Goal: Task Accomplishment & Management: Manage account settings

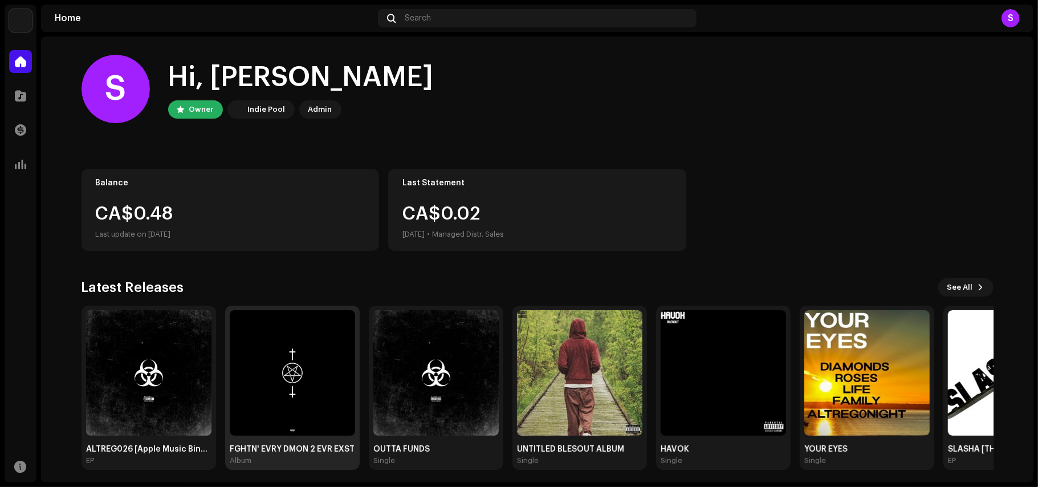
click at [326, 374] on img at bounding box center [292, 372] width 125 height 125
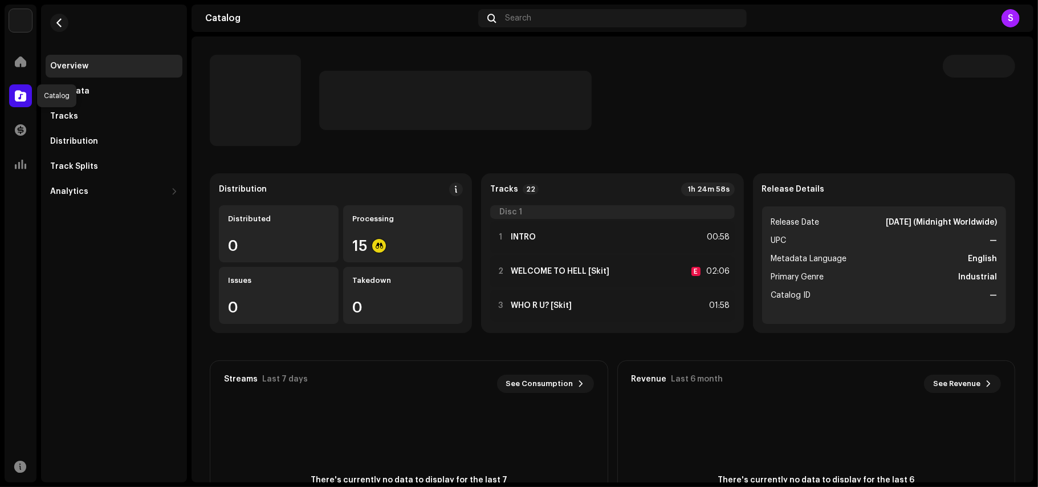
click at [18, 106] on div at bounding box center [20, 95] width 23 height 23
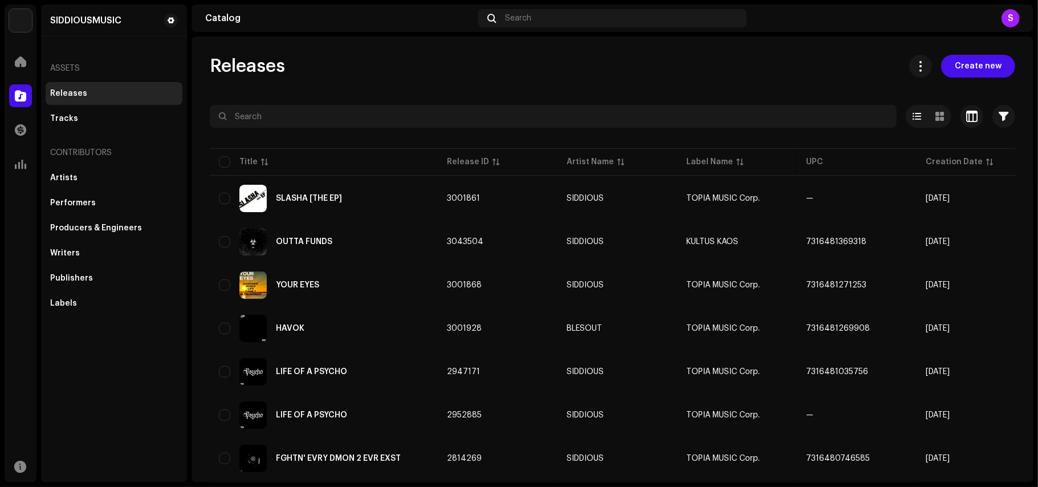
click at [1037, 124] on div "SIDDIOUSMUSIC Home Catalog Transactions Analytics Resources SIDDIOUSMUSIC Asset…" at bounding box center [519, 243] width 1038 height 487
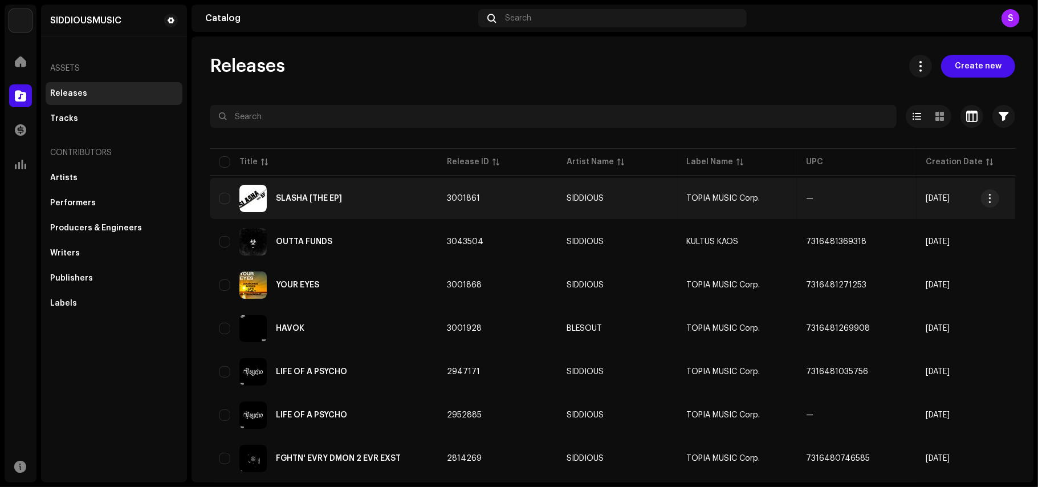
click at [817, 205] on td "—" at bounding box center [857, 198] width 120 height 41
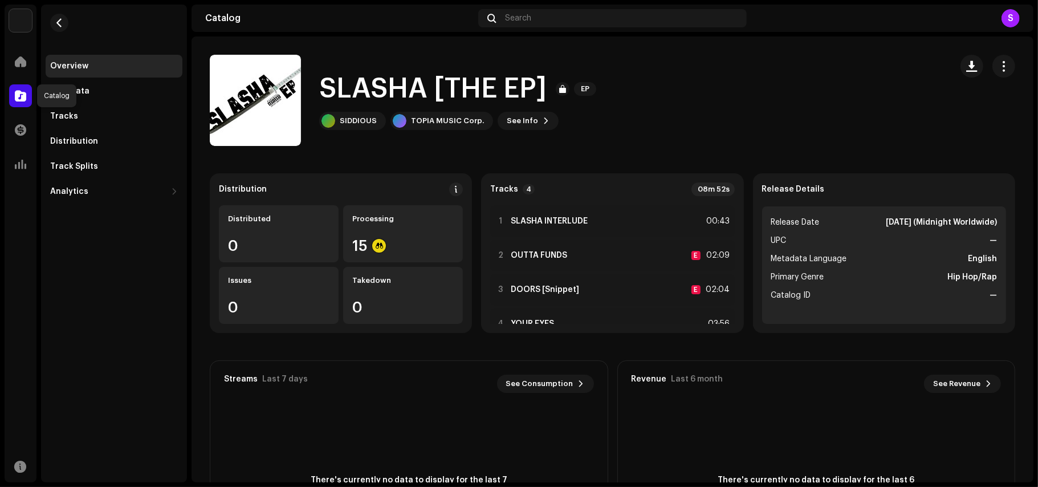
click at [17, 94] on span at bounding box center [20, 95] width 11 height 9
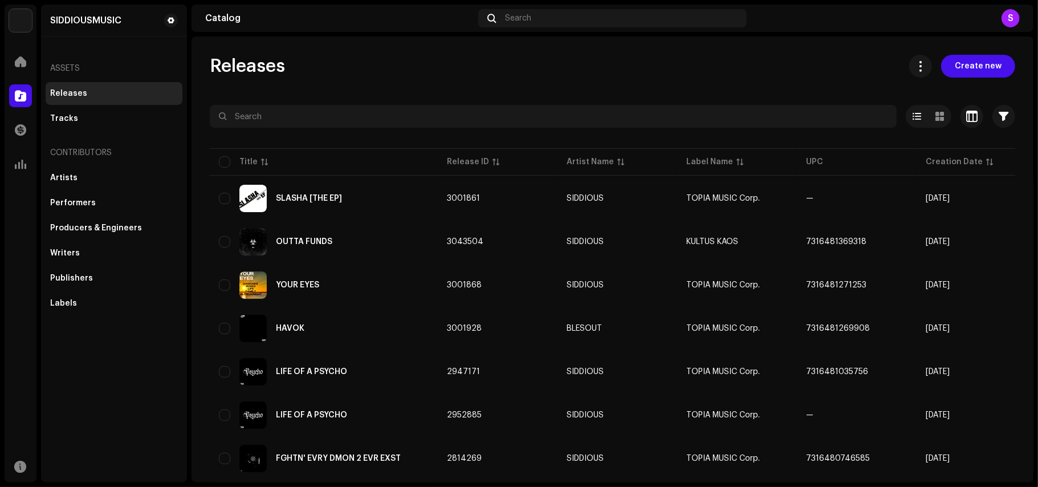
drag, startPoint x: 1037, startPoint y: 112, endPoint x: 1028, endPoint y: 124, distance: 14.7
click at [1028, 124] on div "SIDDIOUSMUSIC Home Catalog Transactions Analytics Resources SIDDIOUSMUSIC Asset…" at bounding box center [519, 243] width 1038 height 487
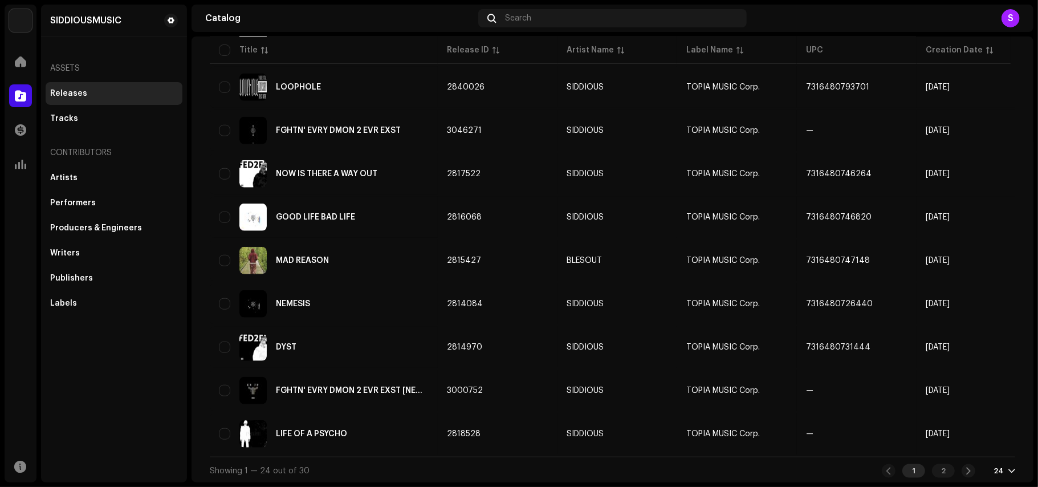
scroll to position [769, 0]
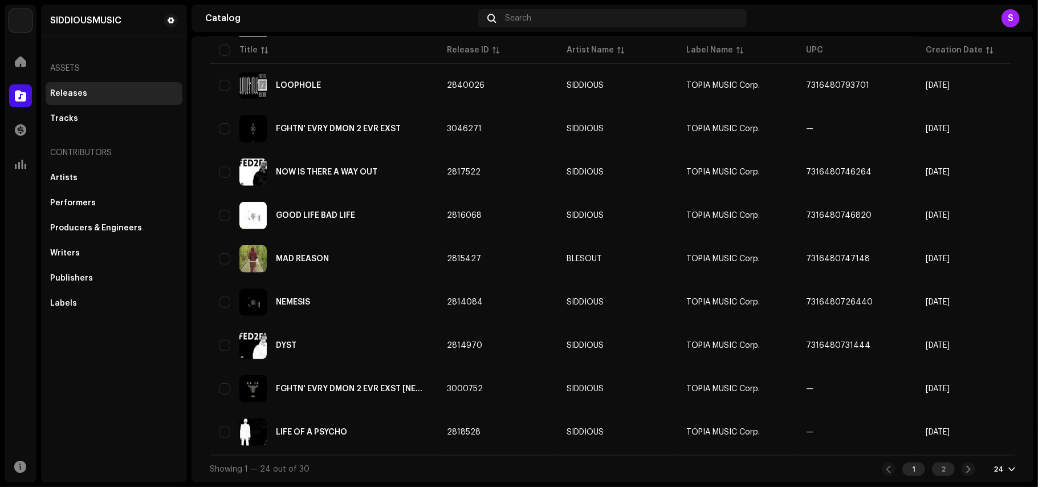
click at [937, 466] on div "2" at bounding box center [943, 469] width 23 height 14
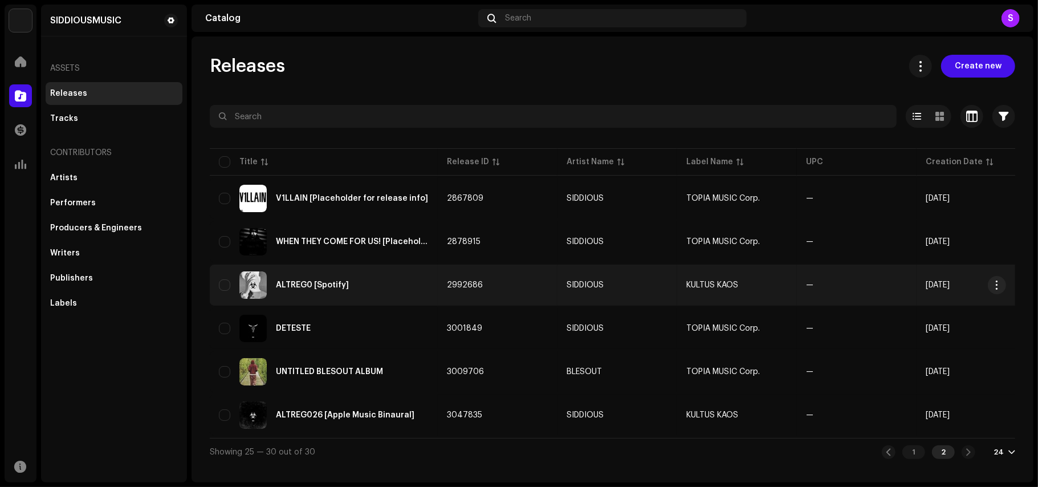
click at [560, 292] on td "SIDDIOUS" at bounding box center [617, 284] width 120 height 41
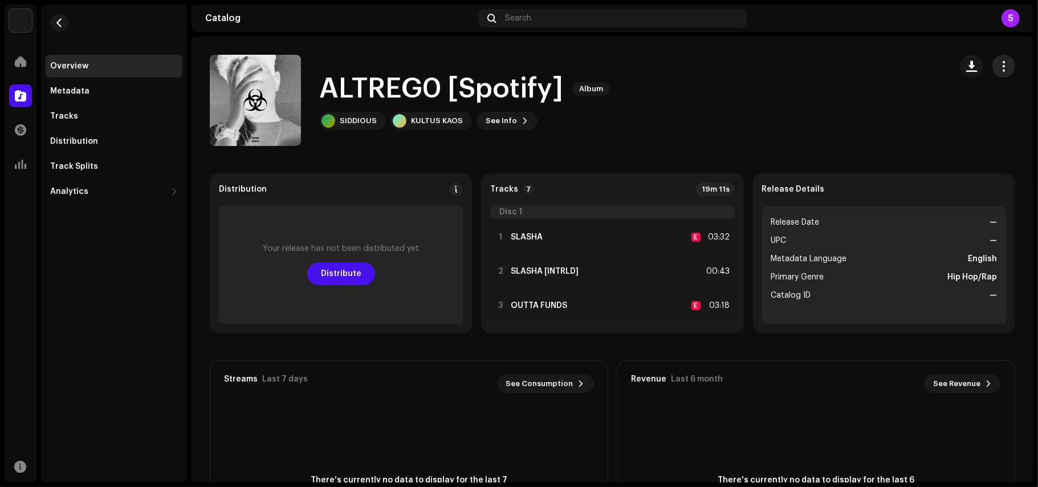
click at [1001, 62] on span "button" at bounding box center [1003, 66] width 11 height 9
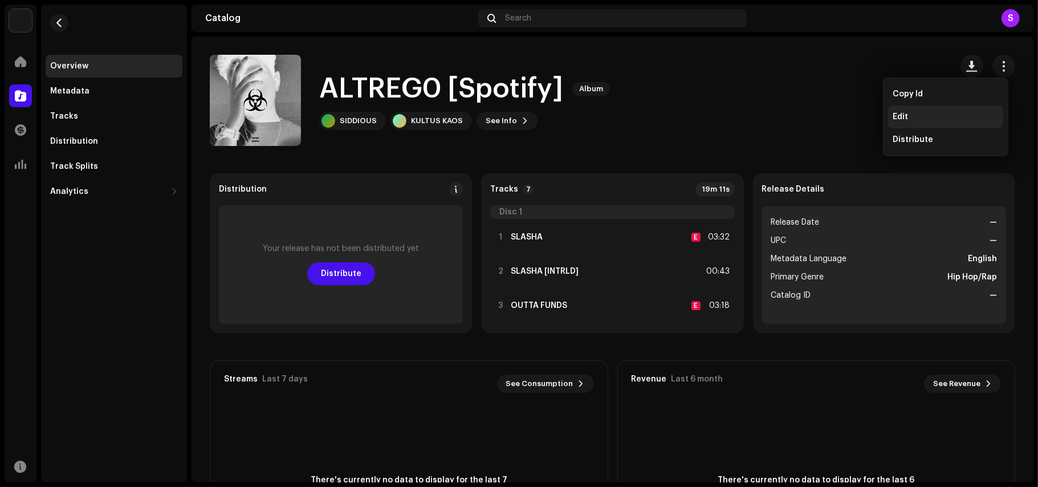
click at [905, 117] on span "Edit" at bounding box center [899, 116] width 15 height 9
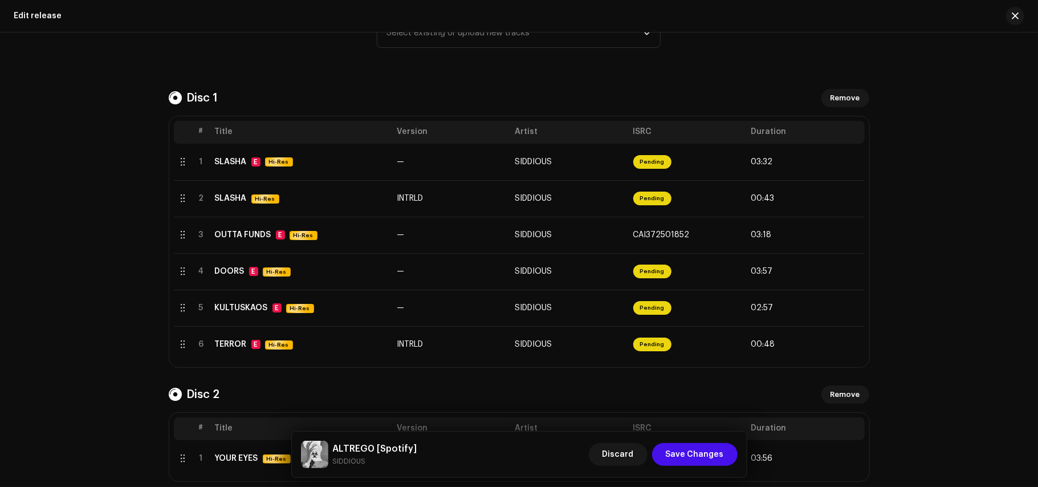
scroll to position [215, 0]
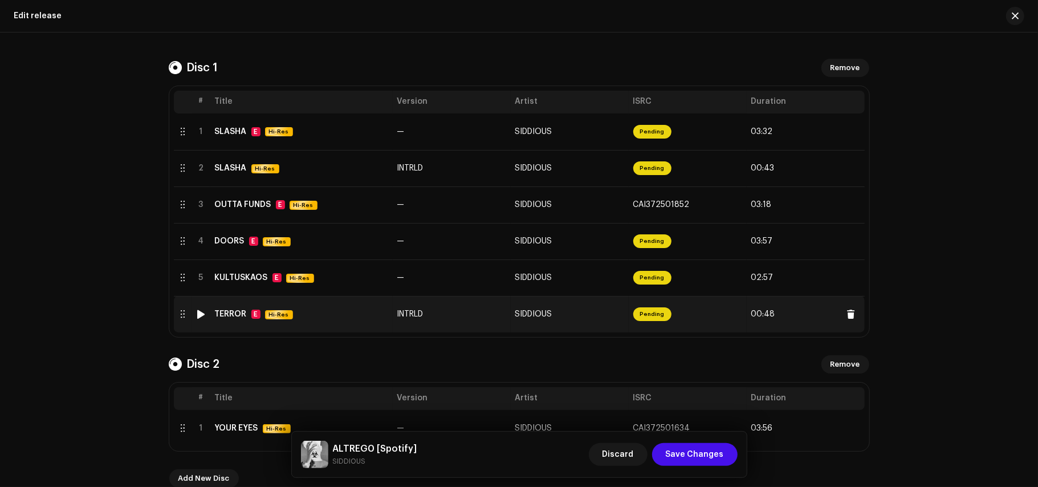
click at [671, 317] on td "Pending" at bounding box center [687, 314] width 118 height 36
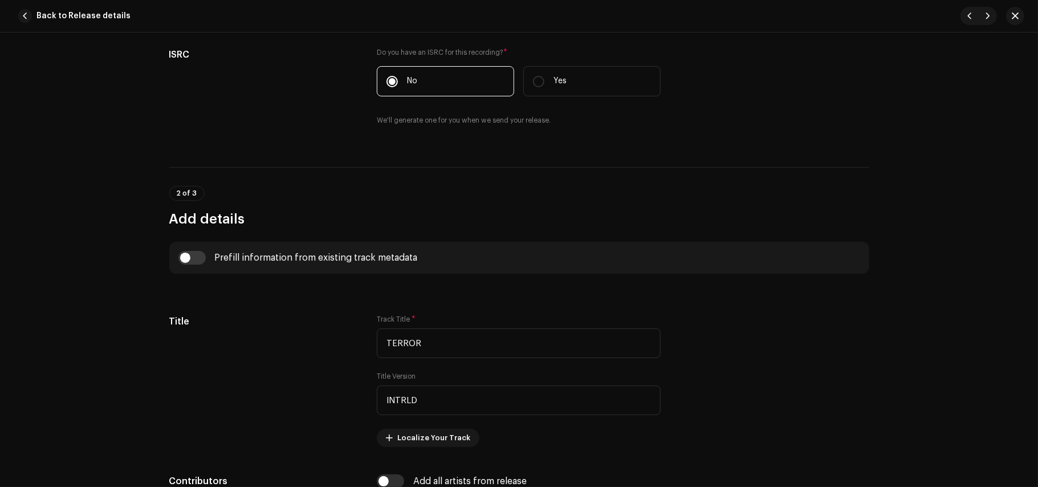
scroll to position [0, 0]
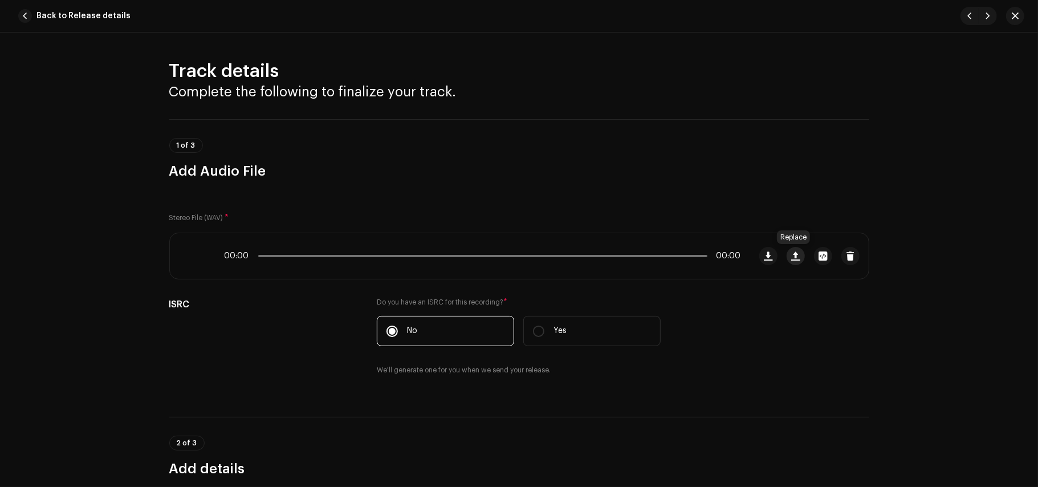
click at [791, 255] on span "button" at bounding box center [795, 255] width 9 height 9
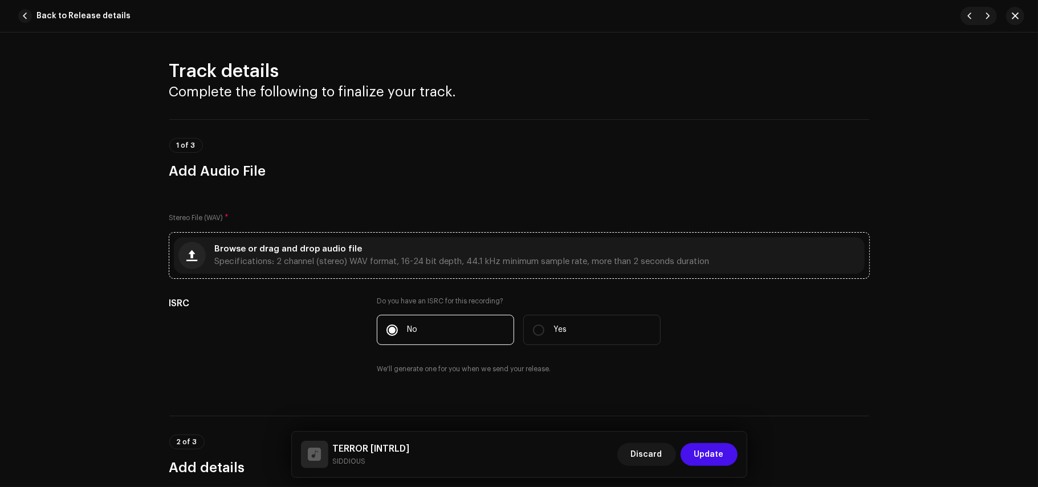
click at [349, 269] on div "Browse or drag and drop audio file Specifications: 2 channel (stereo) WAV forma…" at bounding box center [519, 255] width 691 height 36
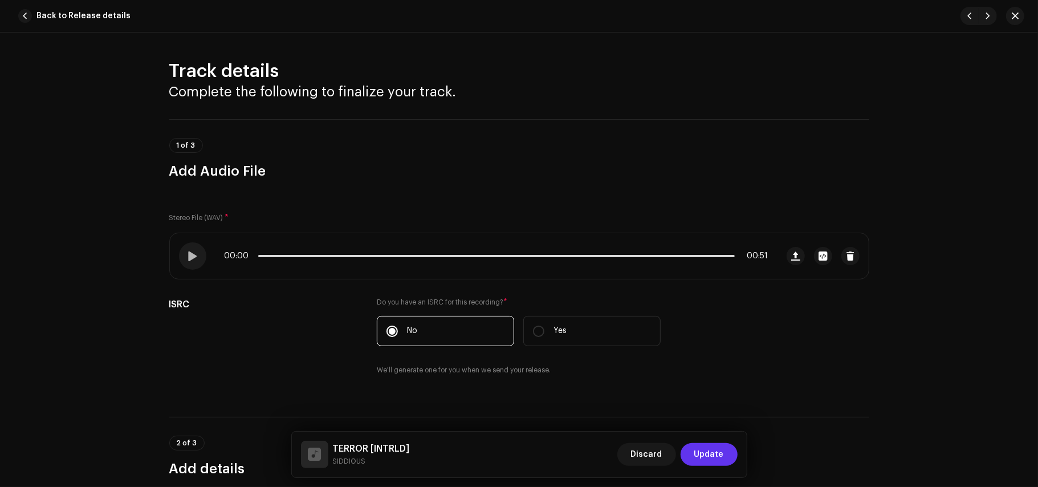
click at [719, 447] on span "Update" at bounding box center [709, 454] width 30 height 23
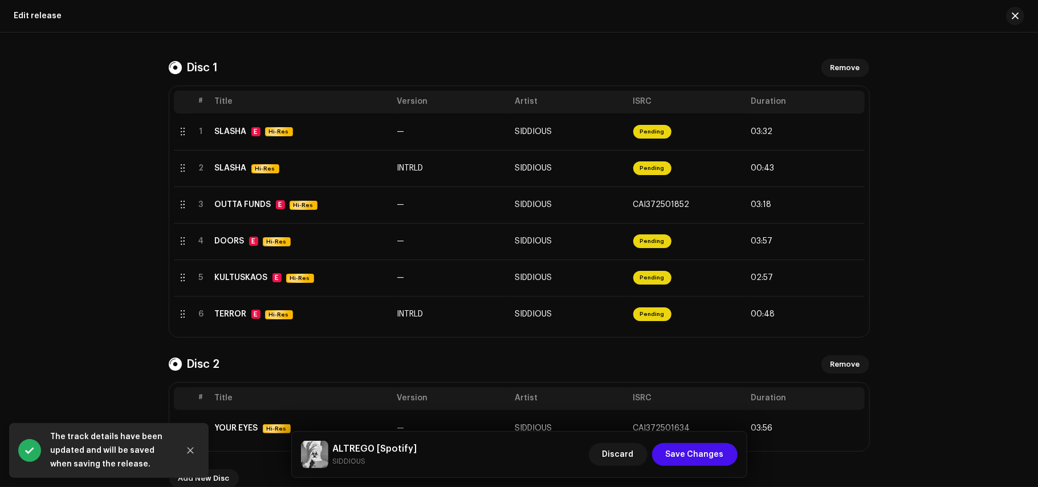
click at [971, 334] on div "Create a new release Complete the following to edit your release. 1 of 3 Select…" at bounding box center [519, 259] width 1038 height 454
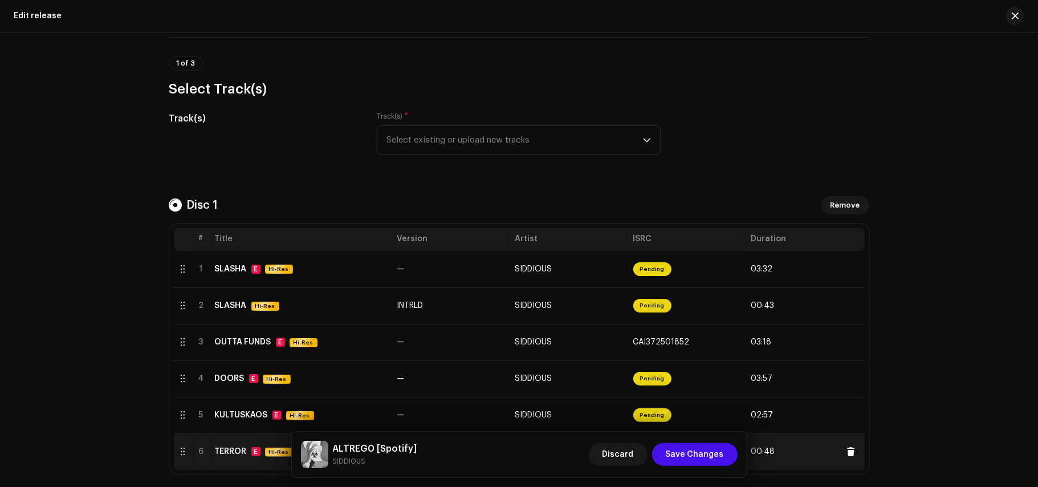
scroll to position [63, 0]
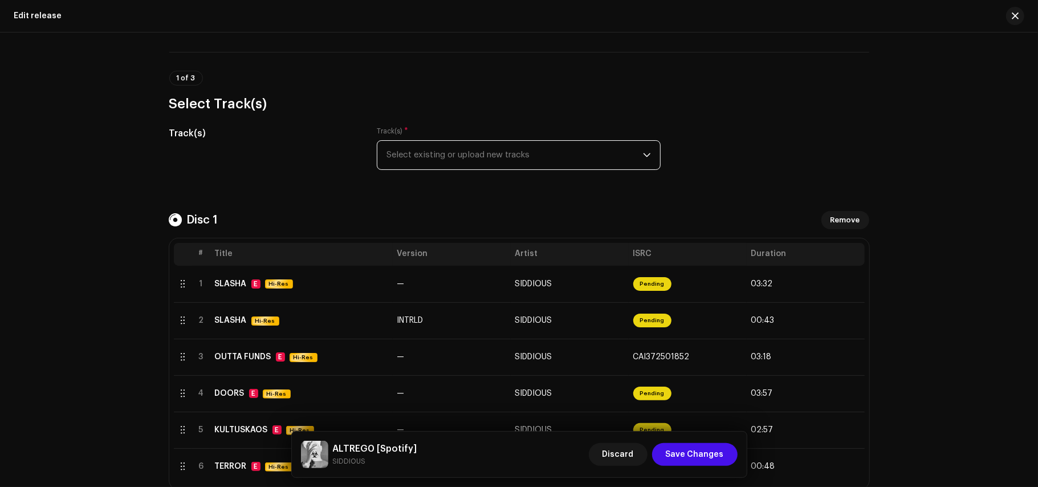
click at [538, 166] on span "Select existing or upload new tracks" at bounding box center [514, 155] width 256 height 28
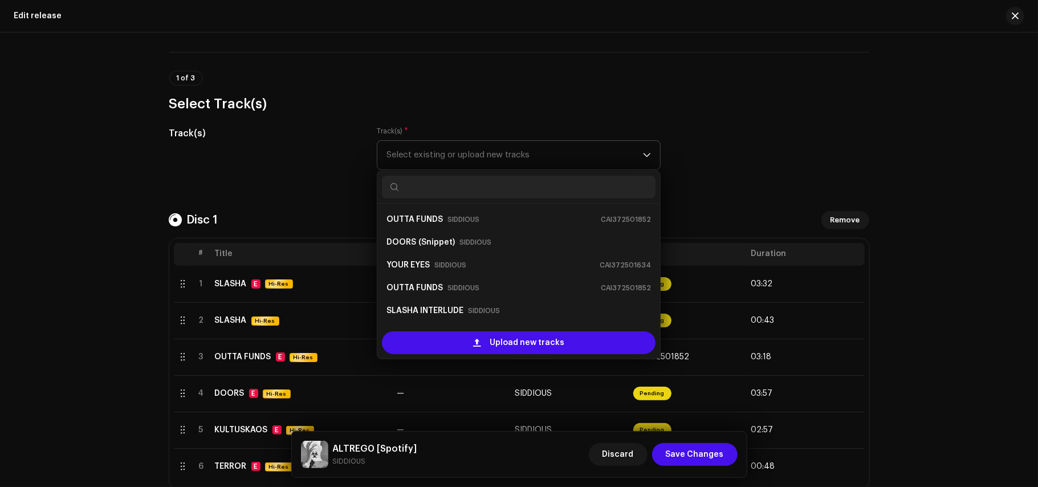
scroll to position [18, 0]
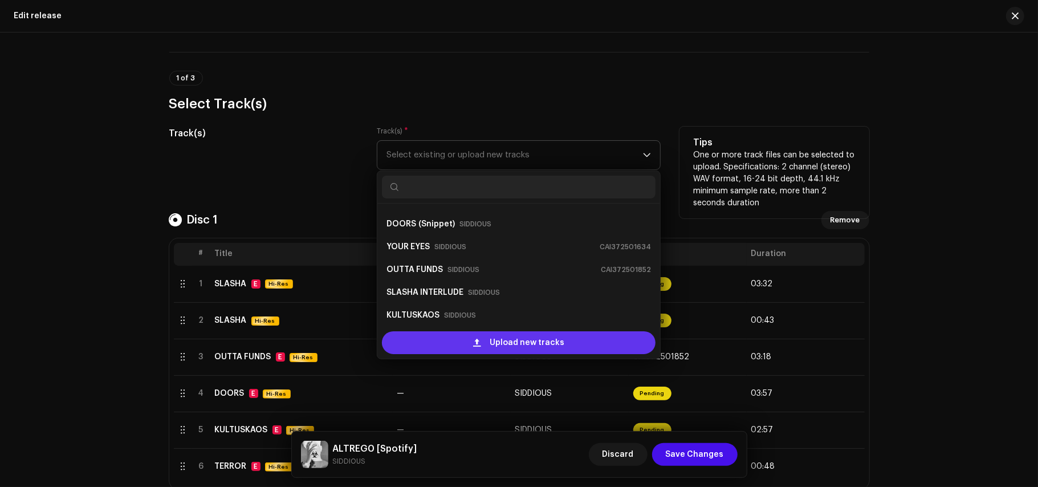
click at [495, 345] on span "Upload new tracks" at bounding box center [526, 342] width 75 height 23
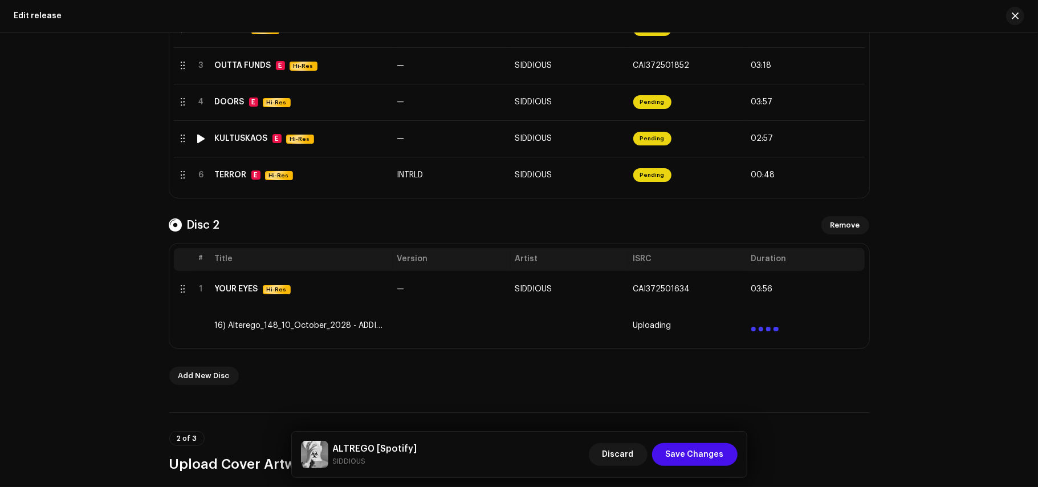
scroll to position [458, 0]
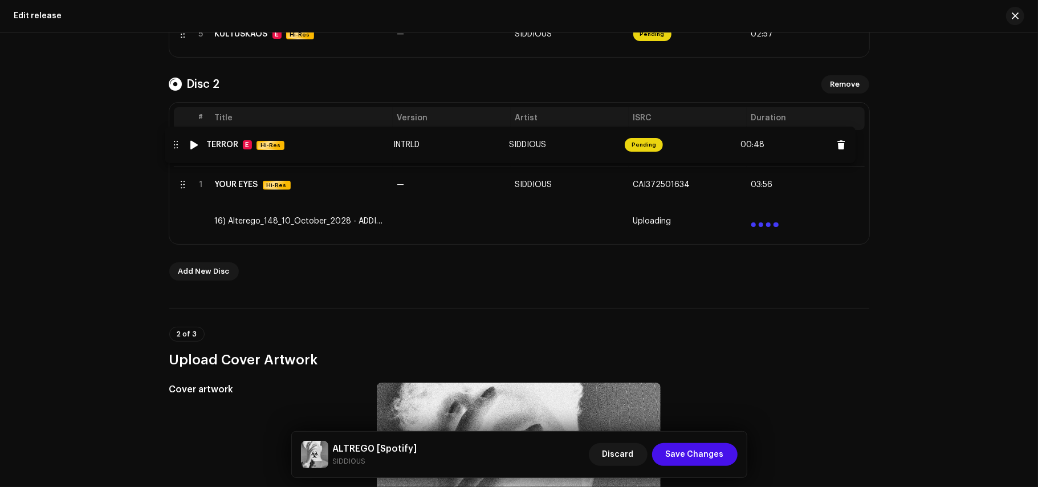
drag, startPoint x: 178, startPoint y: 70, endPoint x: 171, endPoint y: 142, distance: 73.3
click at [106, 206] on div "Create a new release Complete the following to edit your release. 1 of 3 Select…" at bounding box center [519, 259] width 1038 height 454
click at [64, 319] on div "Create a new release Complete the following to edit your release. 1 of 3 Select…" at bounding box center [519, 259] width 1038 height 454
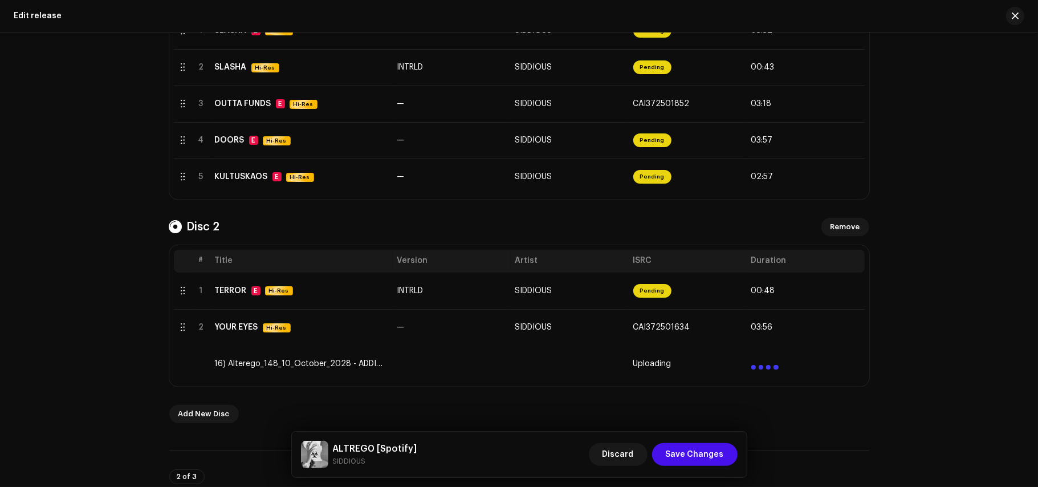
scroll to position [321, 0]
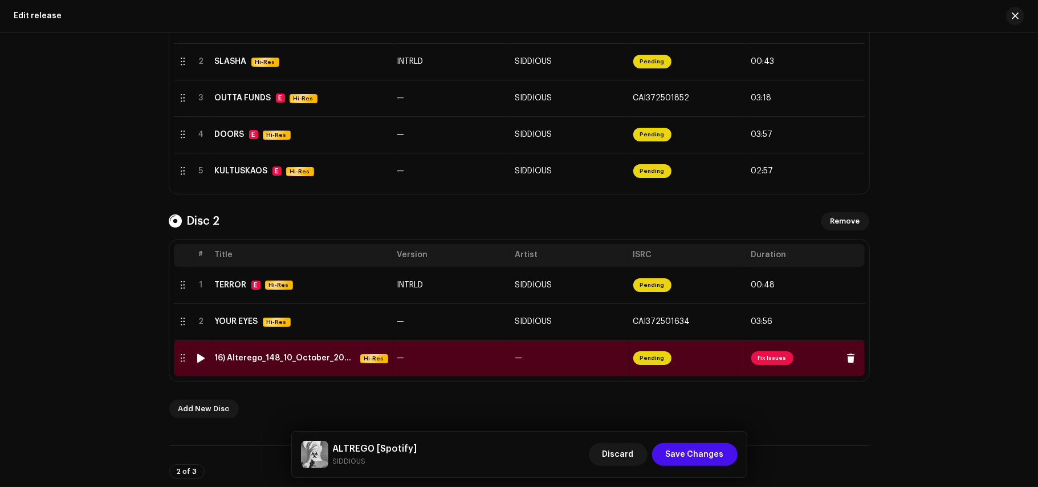
click at [789, 351] on span "Fix Issues" at bounding box center [805, 358] width 109 height 18
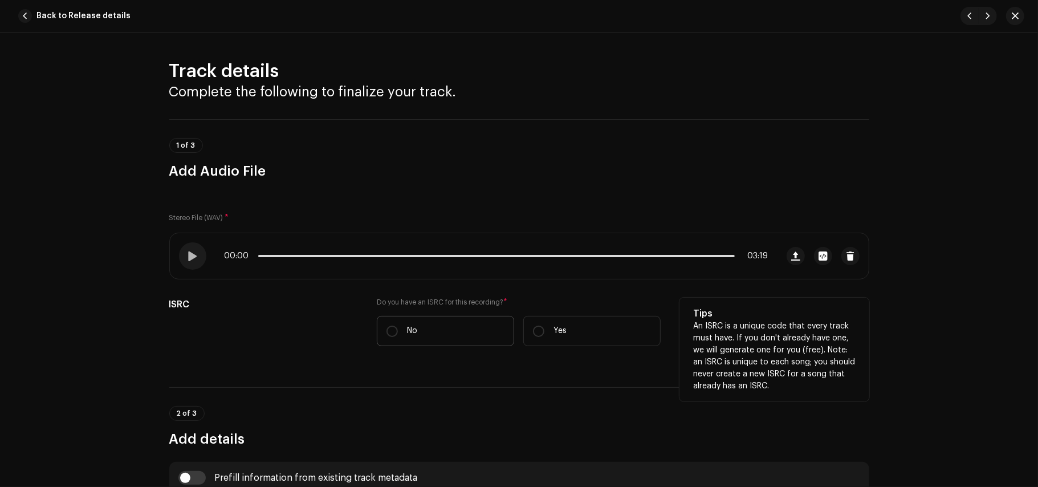
click at [413, 330] on p "No" at bounding box center [412, 331] width 10 height 12
click at [398, 330] on input "No" at bounding box center [391, 330] width 11 height 11
radio input "true"
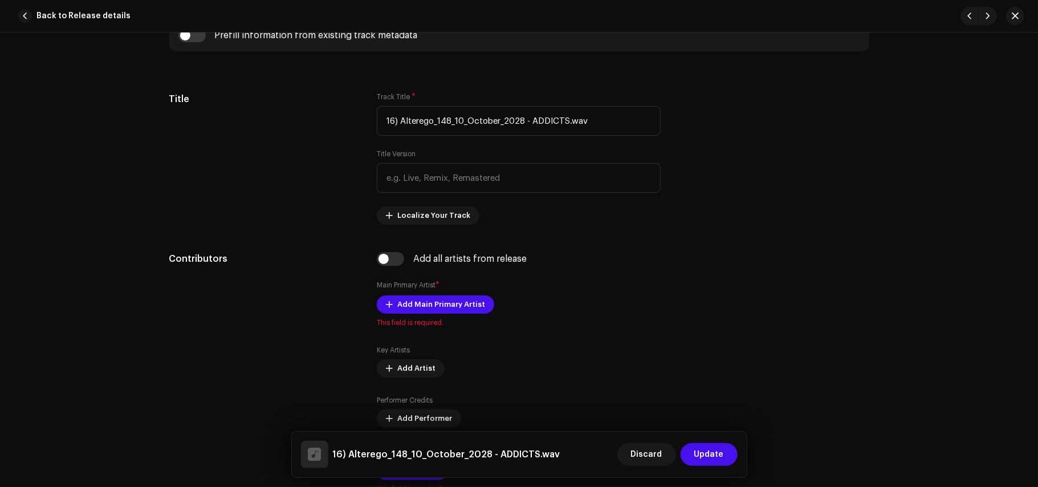
scroll to position [436, 0]
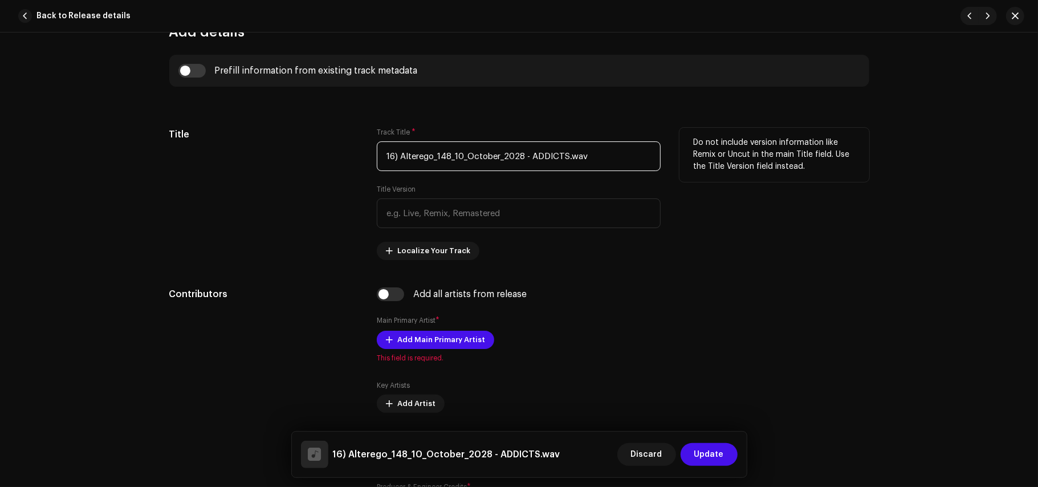
click at [589, 158] on input "16) Alterego_148_10_October_2028 - ADDICTS.wav" at bounding box center [519, 156] width 284 height 30
click at [187, 66] on input "checkbox" at bounding box center [191, 71] width 27 height 14
checkbox input "true"
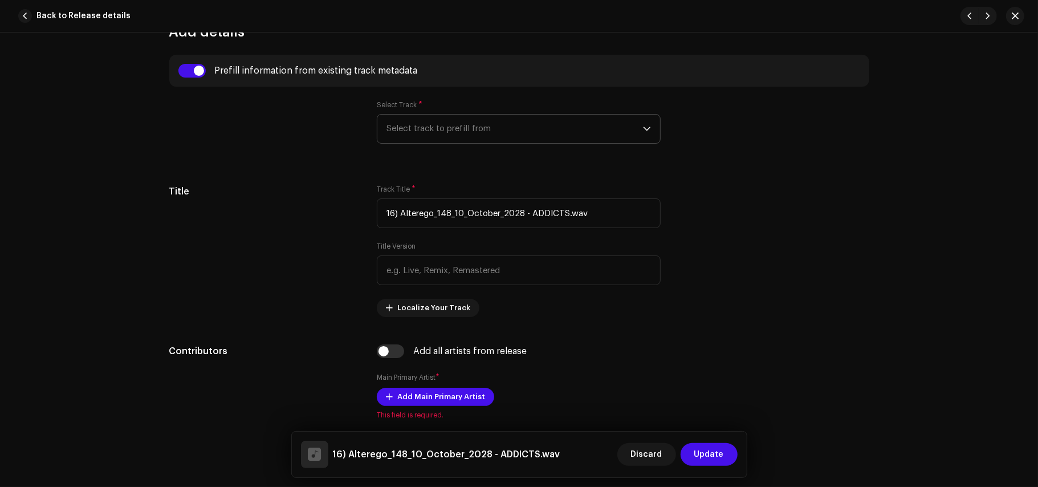
click at [415, 119] on span "Select track to prefill from" at bounding box center [514, 129] width 256 height 28
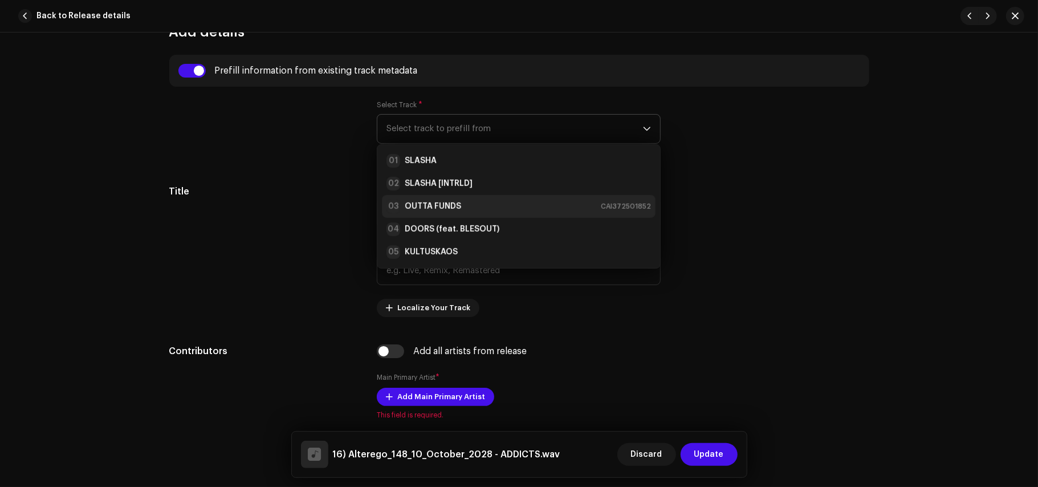
click at [472, 201] on li "03 OUTTA FUNDS CAI372501852" at bounding box center [518, 206] width 273 height 23
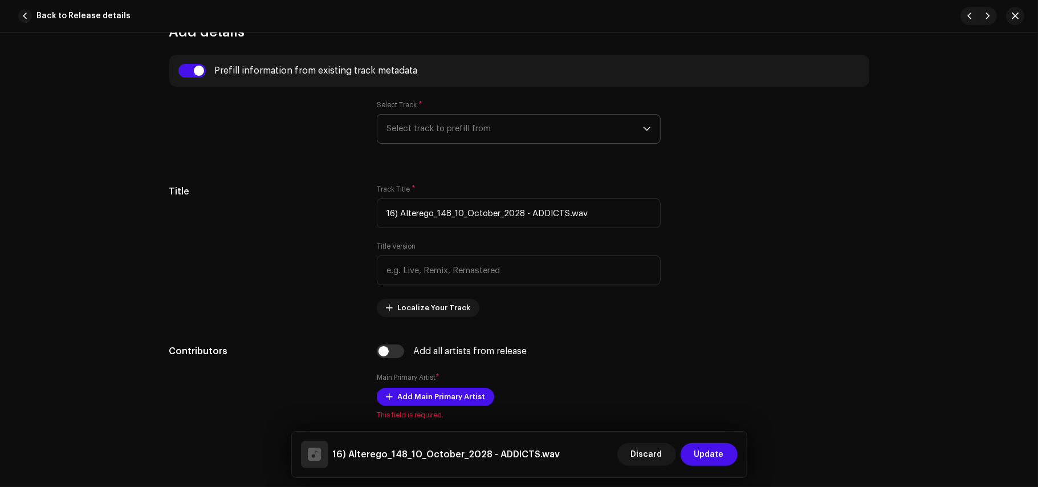
type input "OUTTA FUNDS"
type input "00:10"
radio input "true"
type input "[PERSON_NAME] of TOPIA MUSIC Corp. Under SiddiousMusic"
checkbox input "true"
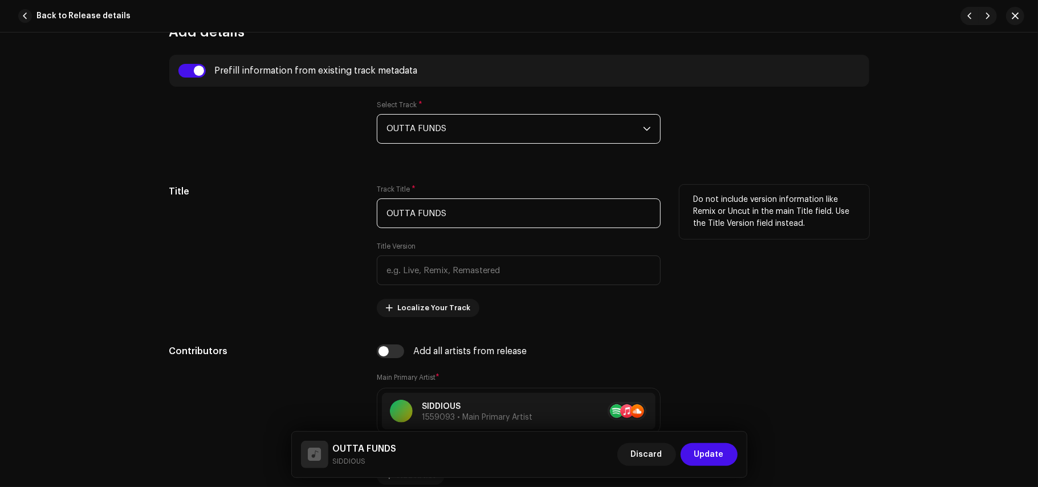
click at [462, 210] on input "OUTTA FUNDS" at bounding box center [519, 213] width 284 height 30
type input "ADDICTS"
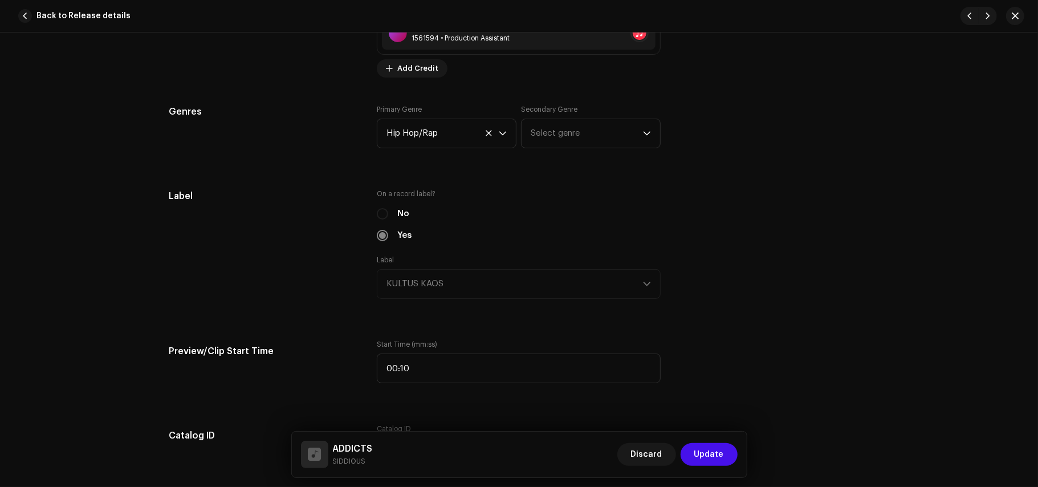
scroll to position [1197, 0]
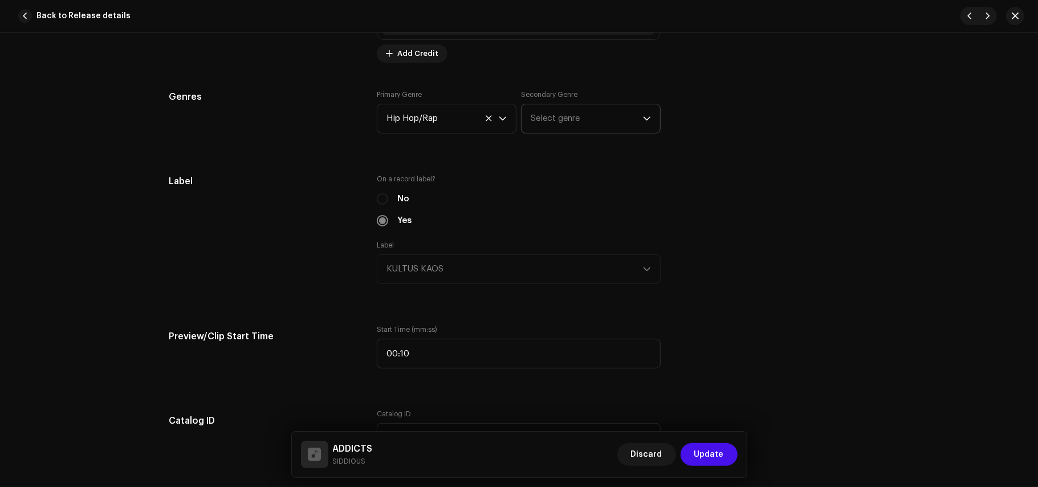
click at [521, 124] on p-select "Select genre" at bounding box center [591, 119] width 140 height 30
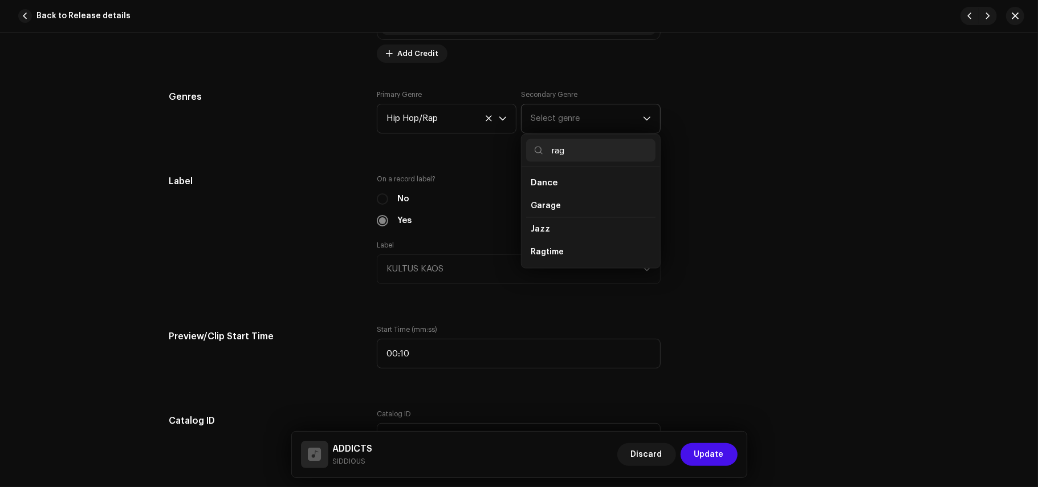
type input "rage"
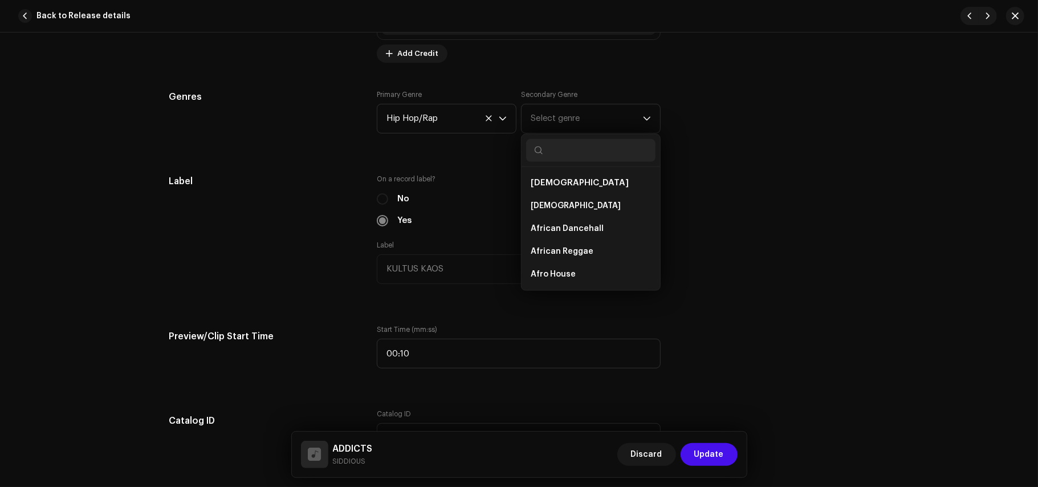
click at [354, 176] on div "Track details Complete the following to finalize your track. 1 of 3 Add Audio F…" at bounding box center [519, 234] width 736 height 2743
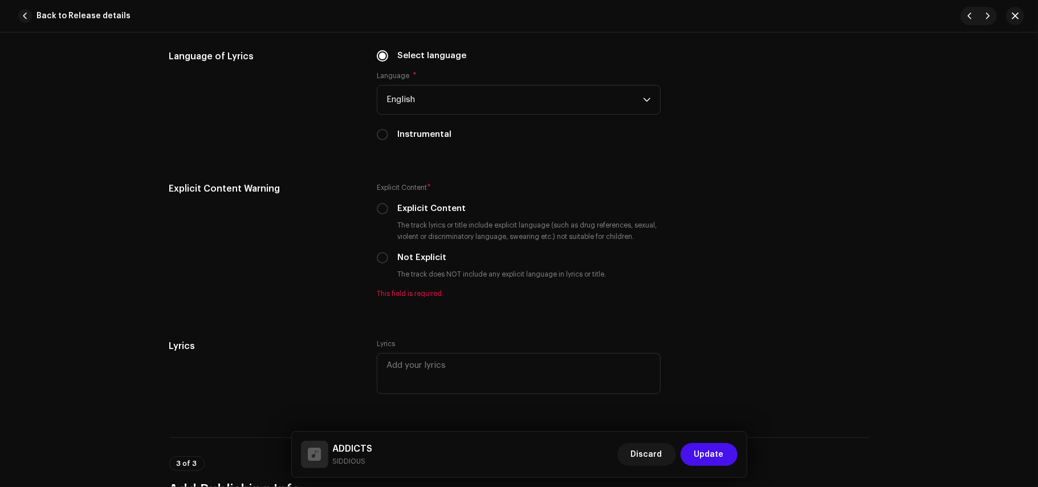
scroll to position [2169, 0]
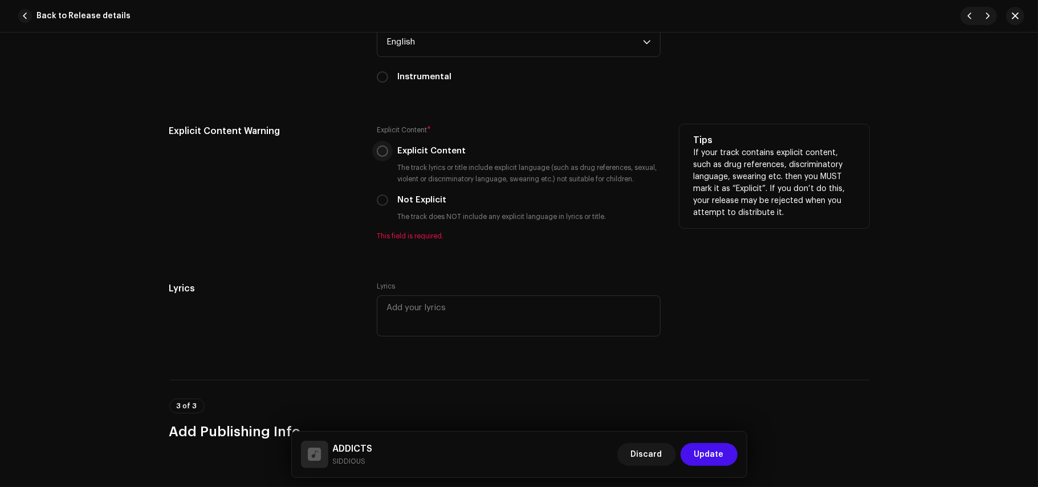
click at [379, 157] on input "Explicit Content" at bounding box center [382, 150] width 11 height 11
radio input "true"
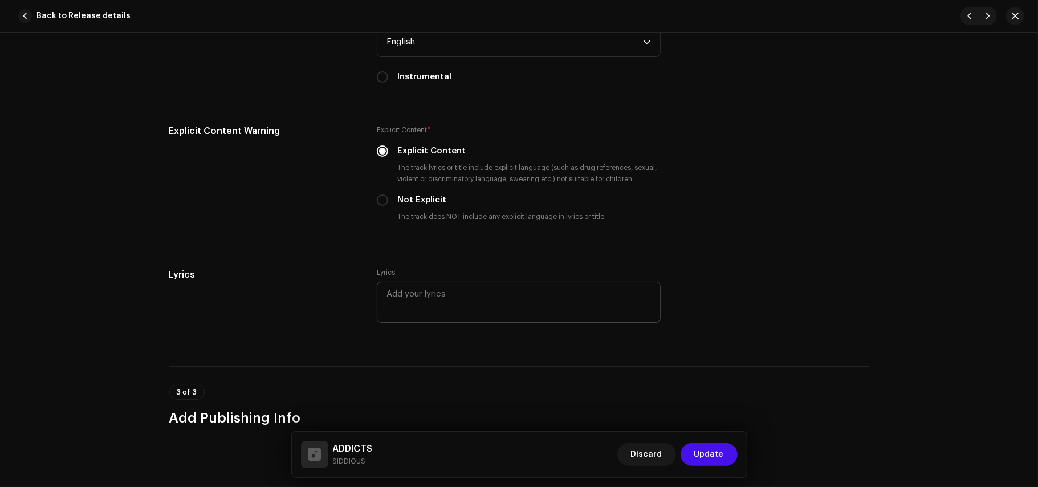
click at [377, 194] on input "Not Explicit" at bounding box center [382, 199] width 11 height 11
radio input "true"
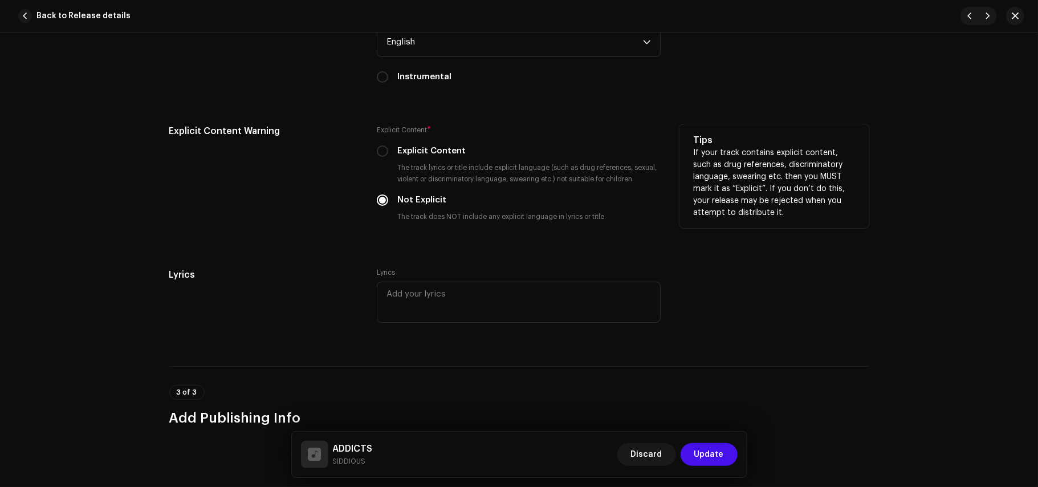
click at [377, 145] on input "Explicit Content" at bounding box center [382, 150] width 11 height 11
radio input "true"
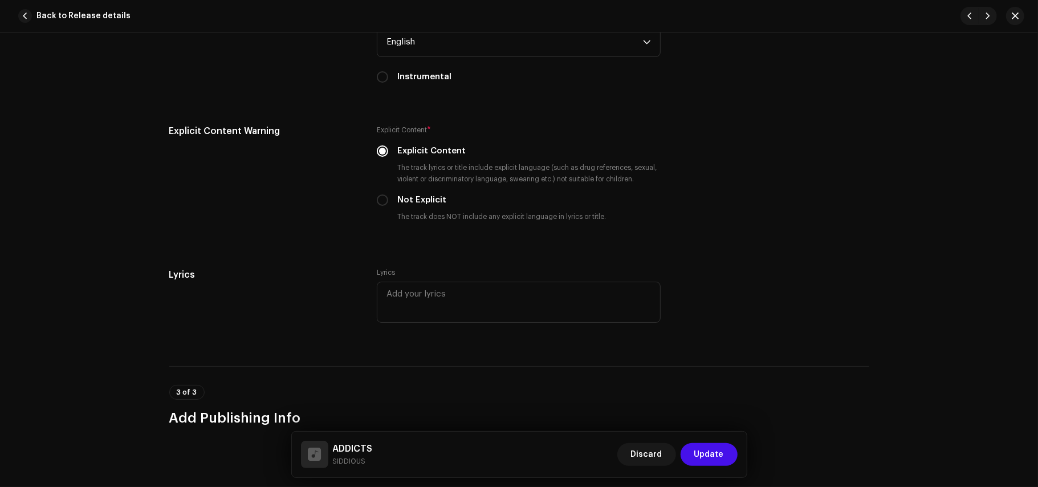
click at [671, 322] on div "Lyrics Lyrics" at bounding box center [519, 303] width 700 height 71
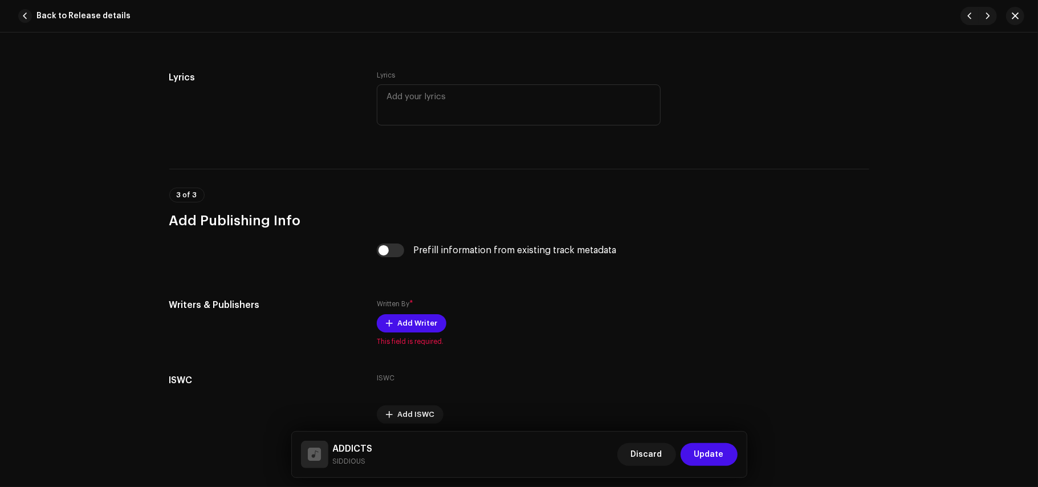
scroll to position [2423, 0]
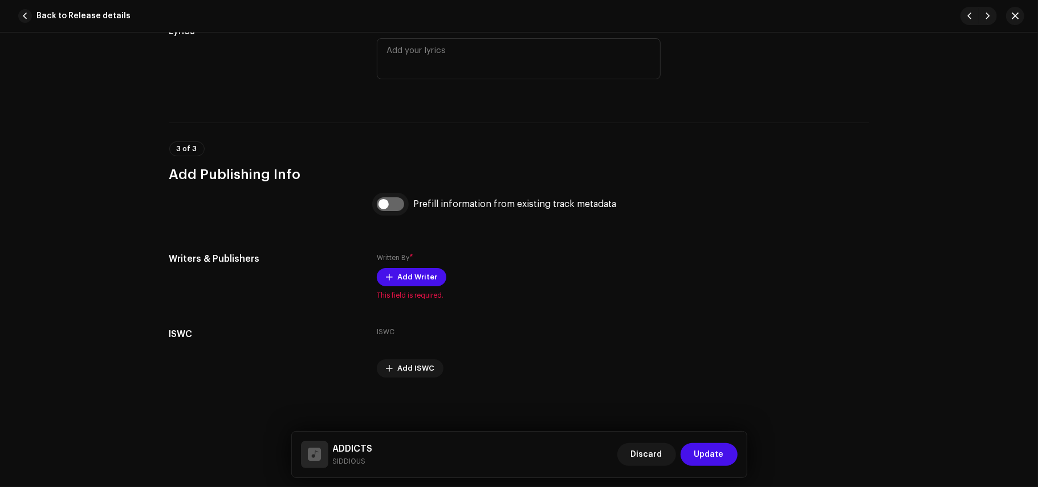
click at [391, 201] on input "checkbox" at bounding box center [390, 204] width 27 height 14
checkbox input "true"
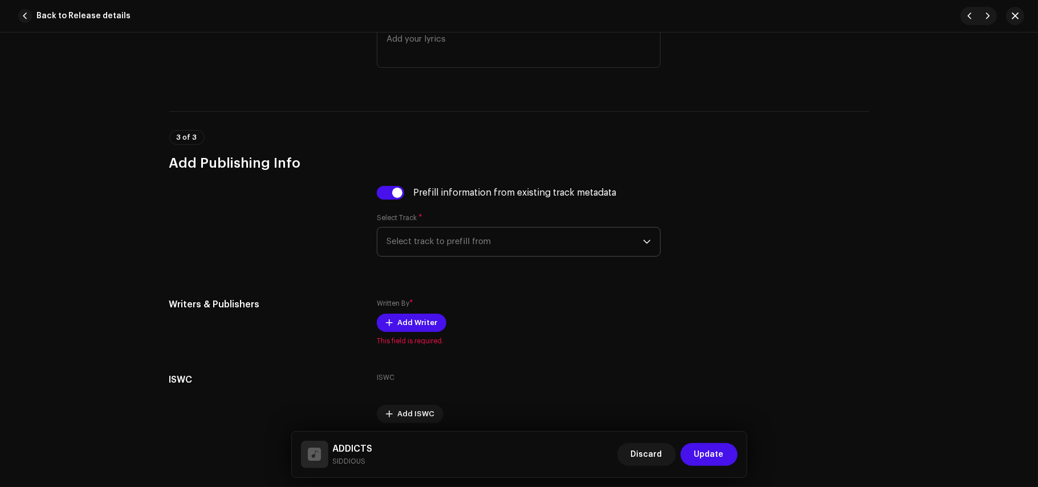
click at [444, 252] on span "Select track to prefill from" at bounding box center [514, 241] width 256 height 28
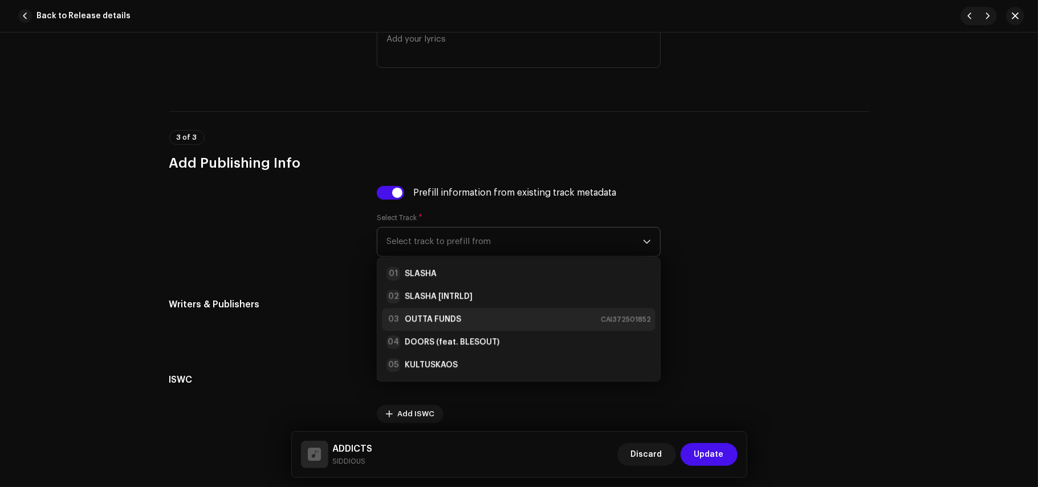
click at [452, 325] on strong "OUTTA FUNDS" at bounding box center [433, 318] width 56 height 11
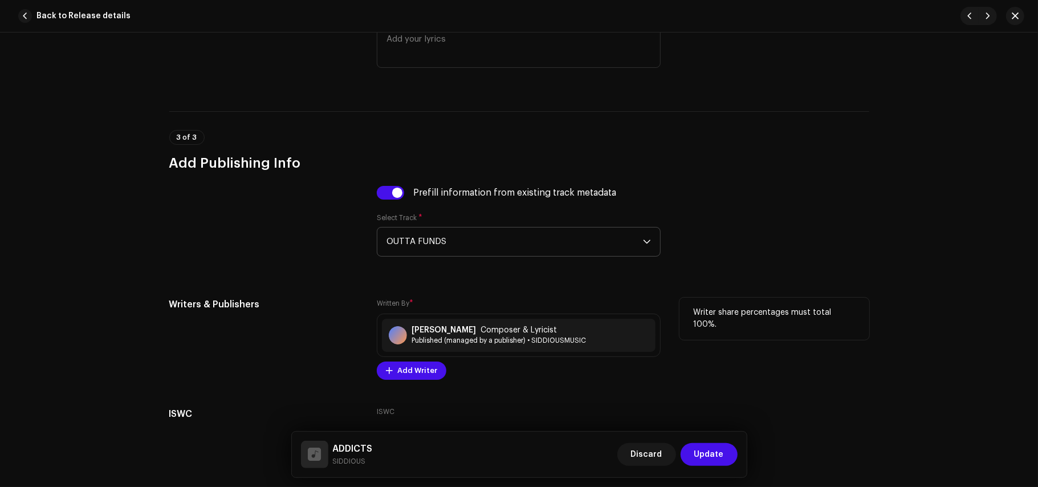
click at [712, 341] on div "Writer share percentages must total 100%." at bounding box center [774, 338] width 190 height 82
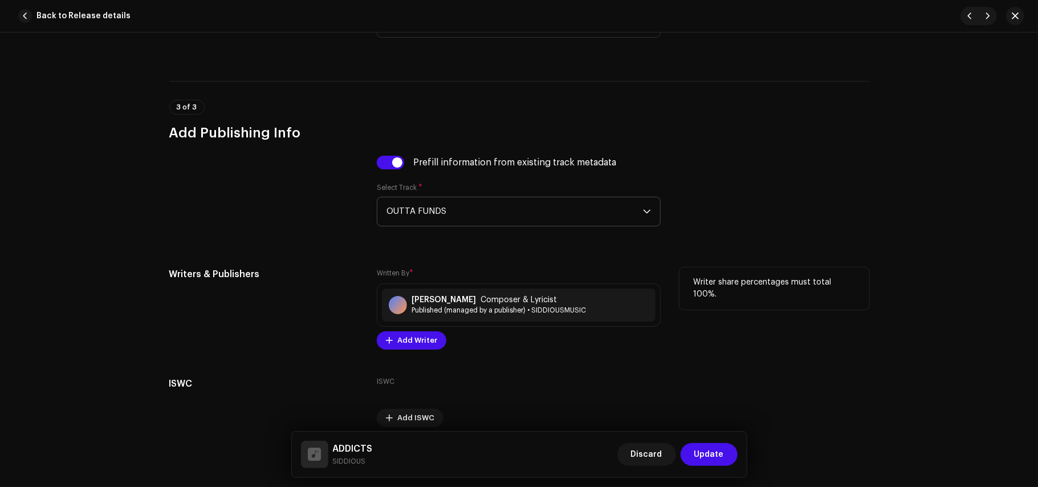
scroll to position [2516, 0]
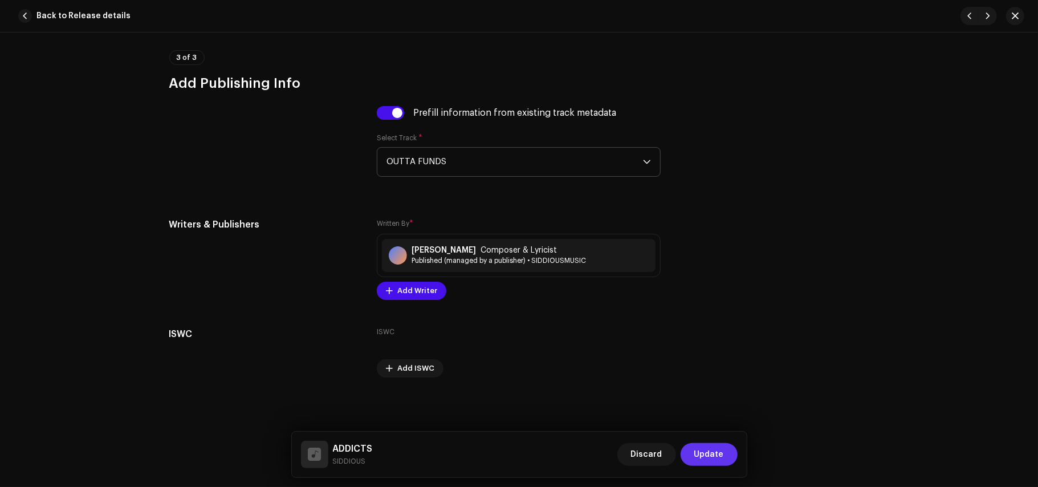
click at [717, 452] on span "Update" at bounding box center [709, 454] width 30 height 23
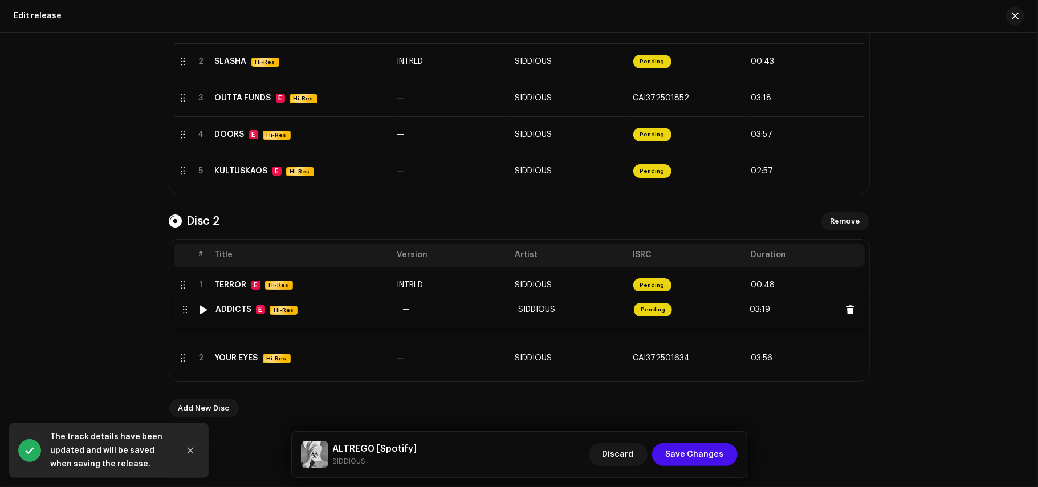
drag, startPoint x: 181, startPoint y: 361, endPoint x: 183, endPoint y: 313, distance: 47.9
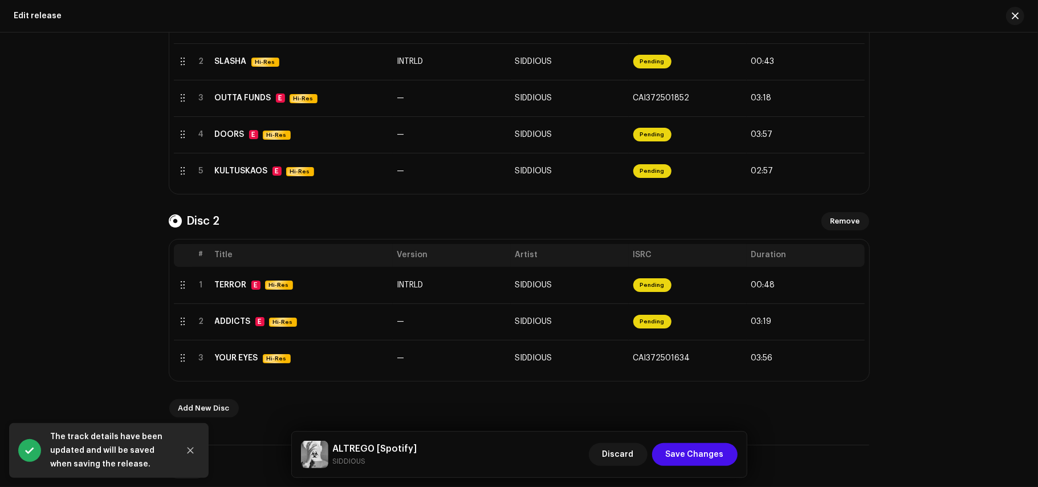
click at [668, 439] on div "ALTREG0 [Spotify] SIDDIOUS Discard Save Changes" at bounding box center [519, 454] width 455 height 46
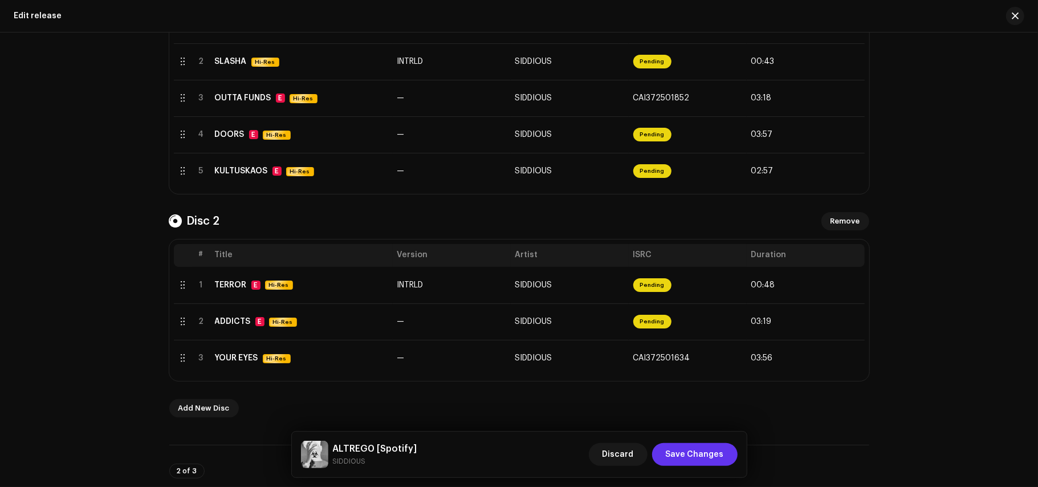
click at [689, 448] on span "Save Changes" at bounding box center [695, 454] width 58 height 23
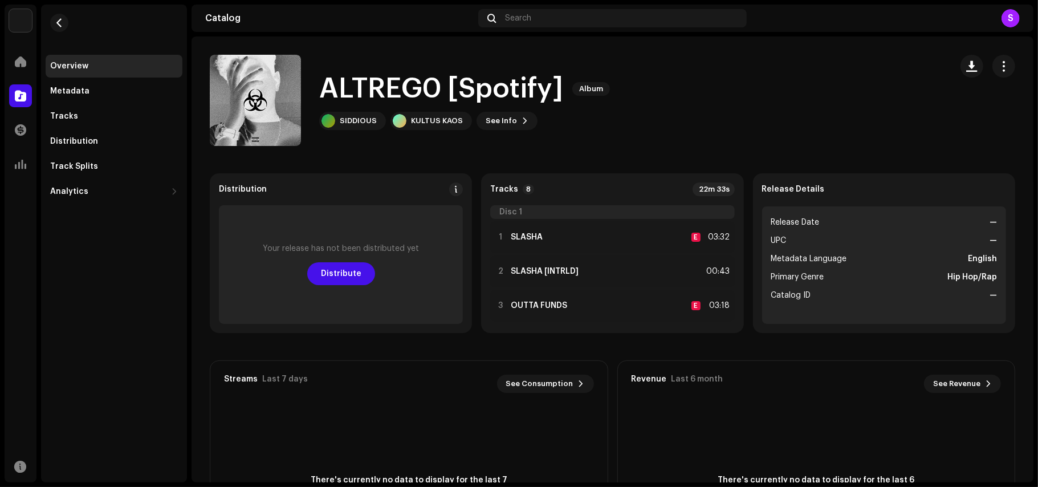
click at [288, 454] on div "There's currently no data to display for the last 7 days. Check back soon for u…" at bounding box center [408, 486] width 397 height 160
click at [709, 119] on div "ALTREG0 [Spotify] Album SIDDIOUS KULTUS KAOS See Info" at bounding box center [576, 100] width 732 height 91
